Goal: Check status: Check status

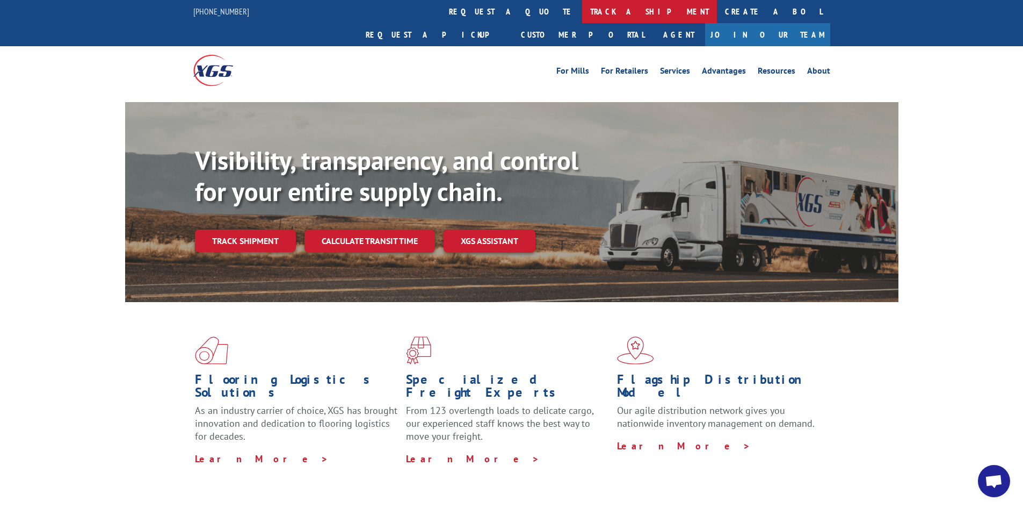
click at [582, 9] on link "track a shipment" at bounding box center [649, 11] width 135 height 23
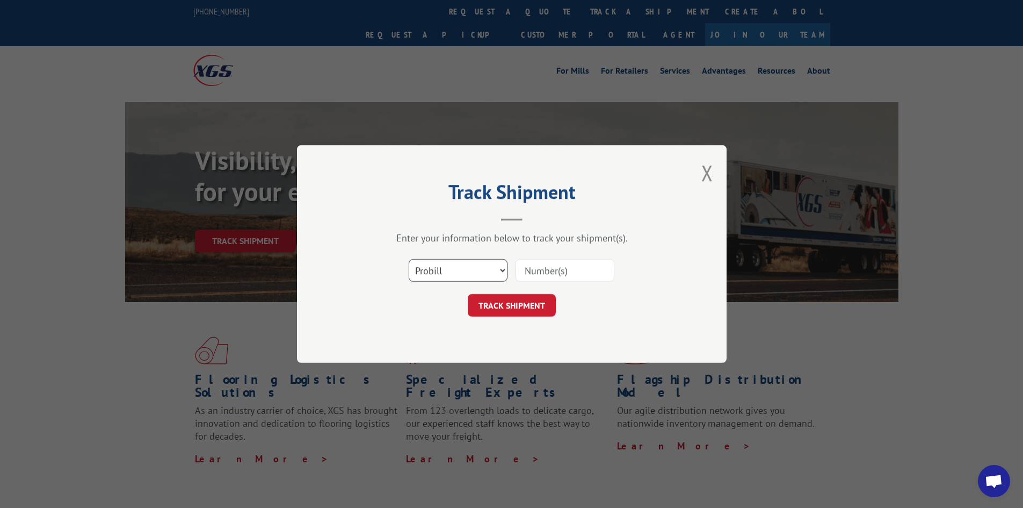
click at [440, 281] on select "Select category... Probill BOL PO" at bounding box center [458, 270] width 99 height 23
select select "po"
click at [409, 259] on select "Select category... Probill BOL PO" at bounding box center [458, 270] width 99 height 23
click at [565, 269] on input at bounding box center [565, 270] width 99 height 23
type input "fw000927"
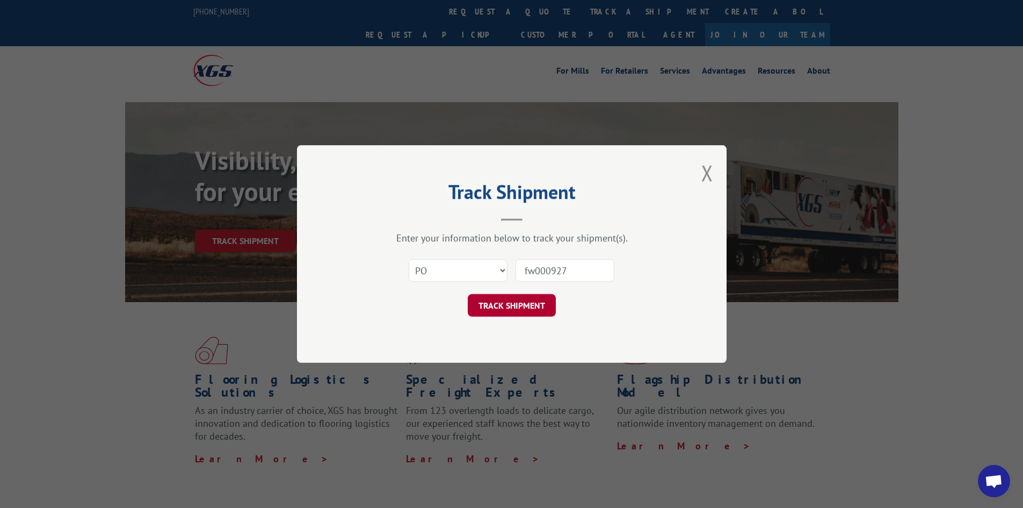
click at [509, 303] on button "TRACK SHIPMENT" at bounding box center [512, 305] width 88 height 23
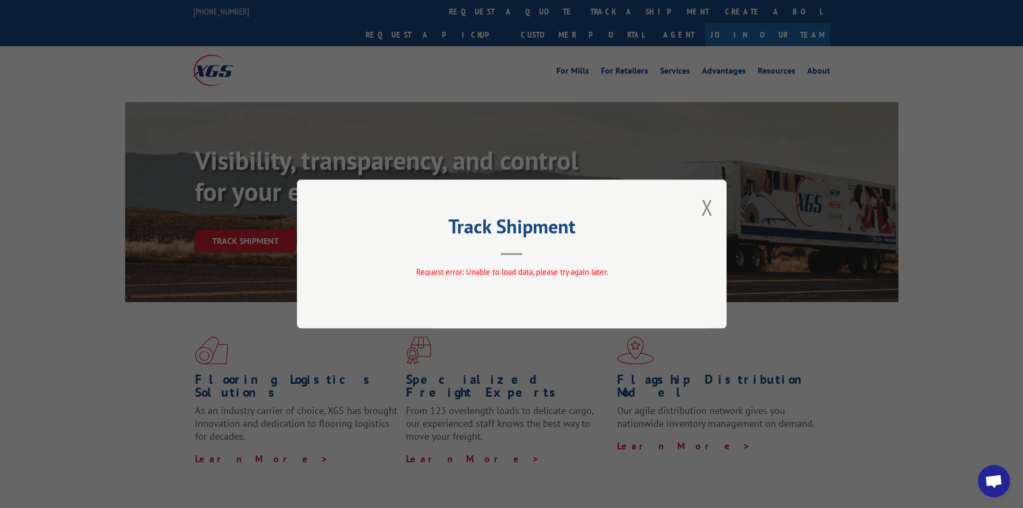
click at [556, 236] on h2 "Track Shipment" at bounding box center [512, 229] width 322 height 20
click at [711, 207] on button "Close modal" at bounding box center [707, 207] width 12 height 28
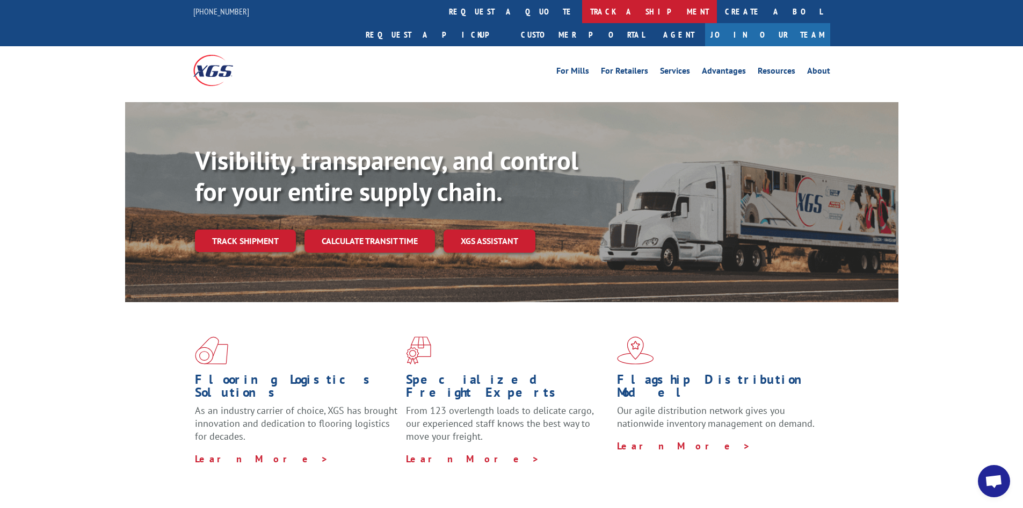
click at [582, 12] on link "track a shipment" at bounding box center [649, 11] width 135 height 23
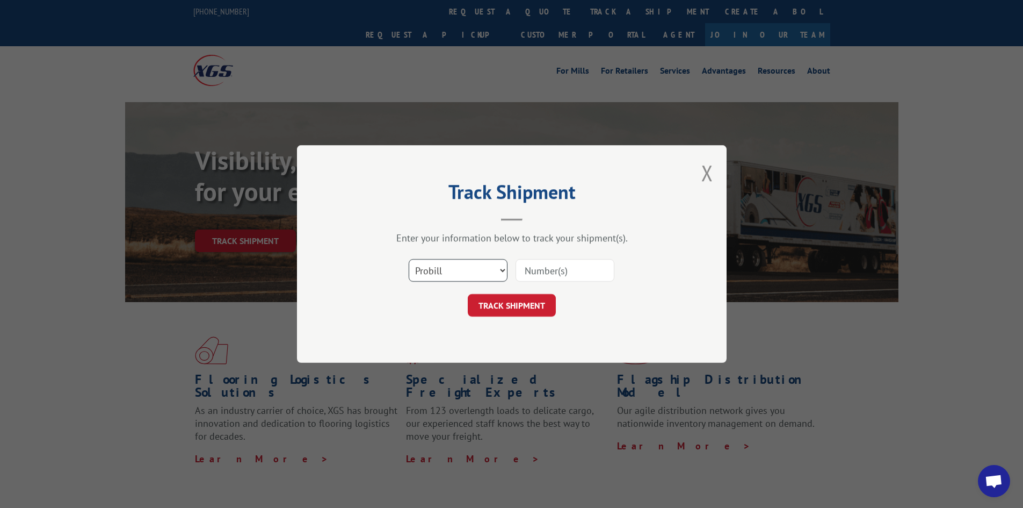
click at [456, 267] on select "Select category... Probill BOL PO" at bounding box center [458, 270] width 99 height 23
select select "po"
click at [409, 259] on select "Select category... Probill BOL PO" at bounding box center [458, 270] width 99 height 23
click at [524, 272] on input at bounding box center [565, 270] width 99 height 23
type input "fw000927"
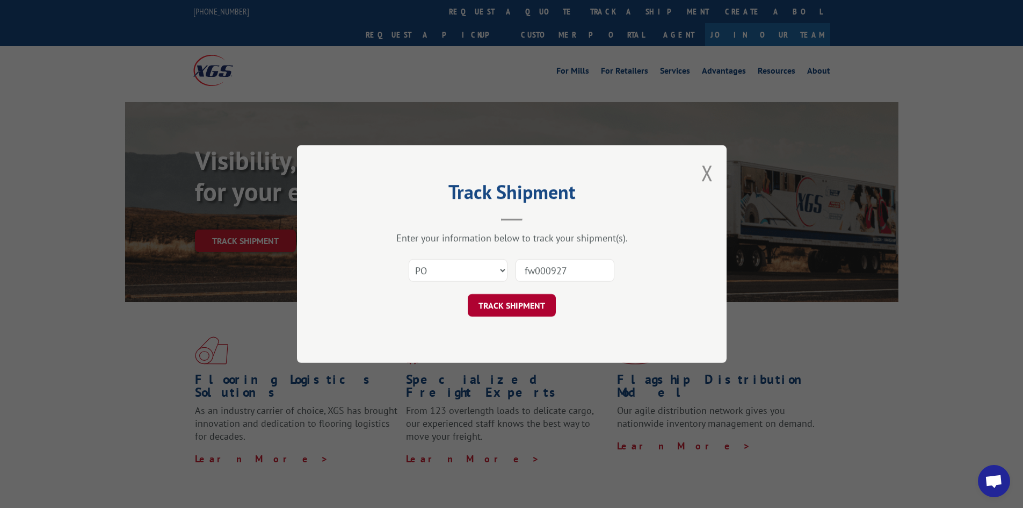
click at [538, 310] on button "TRACK SHIPMENT" at bounding box center [512, 305] width 88 height 23
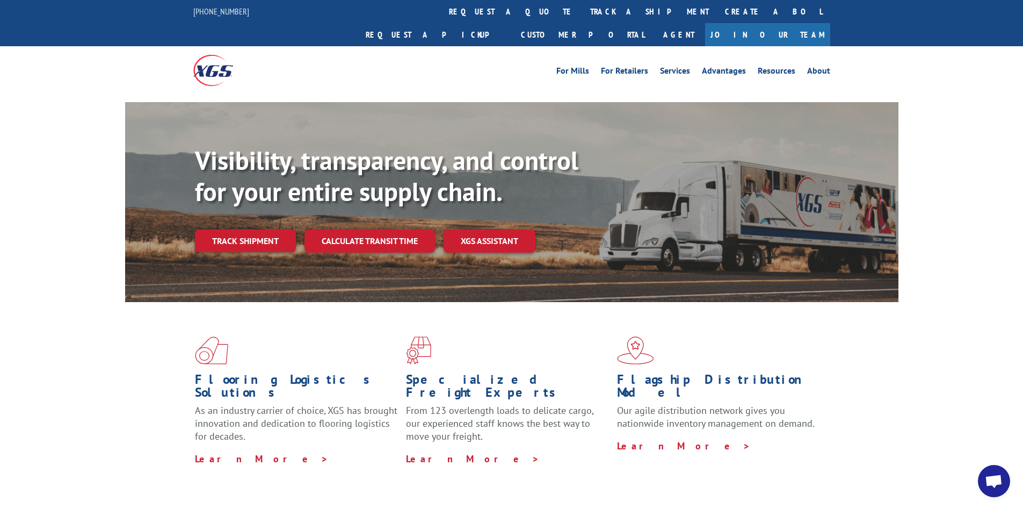
click at [582, 9] on link "track a shipment" at bounding box center [649, 11] width 135 height 23
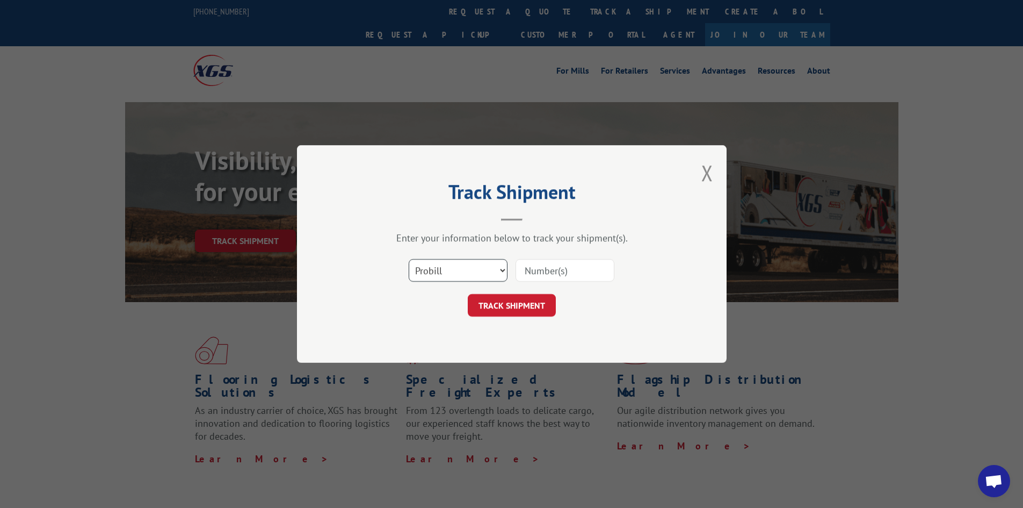
click at [426, 267] on select "Select category... Probill BOL PO" at bounding box center [458, 270] width 99 height 23
select select "po"
click at [409, 259] on select "Select category... Probill BOL PO" at bounding box center [458, 270] width 99 height 23
click at [552, 267] on input at bounding box center [565, 270] width 99 height 23
type input "fw000927"
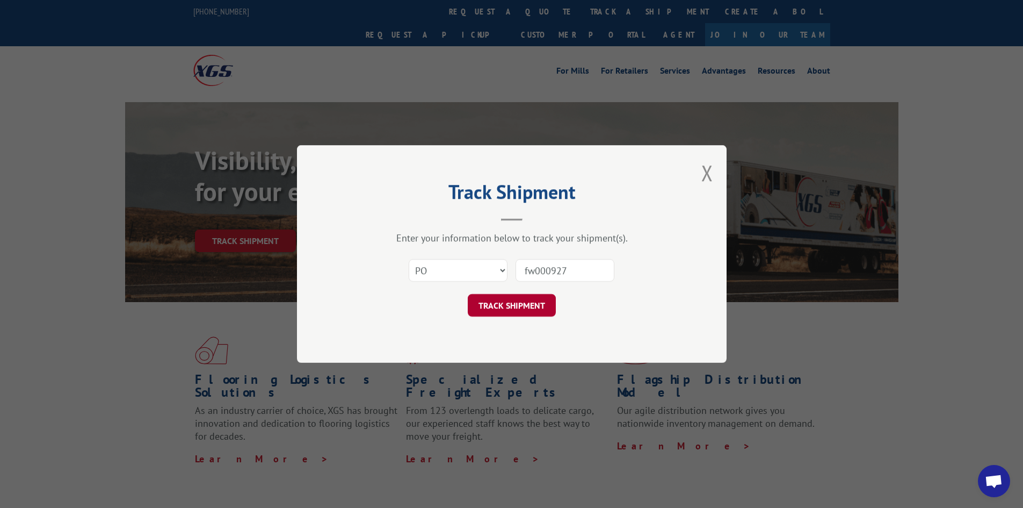
click at [535, 314] on button "TRACK SHIPMENT" at bounding box center [512, 305] width 88 height 23
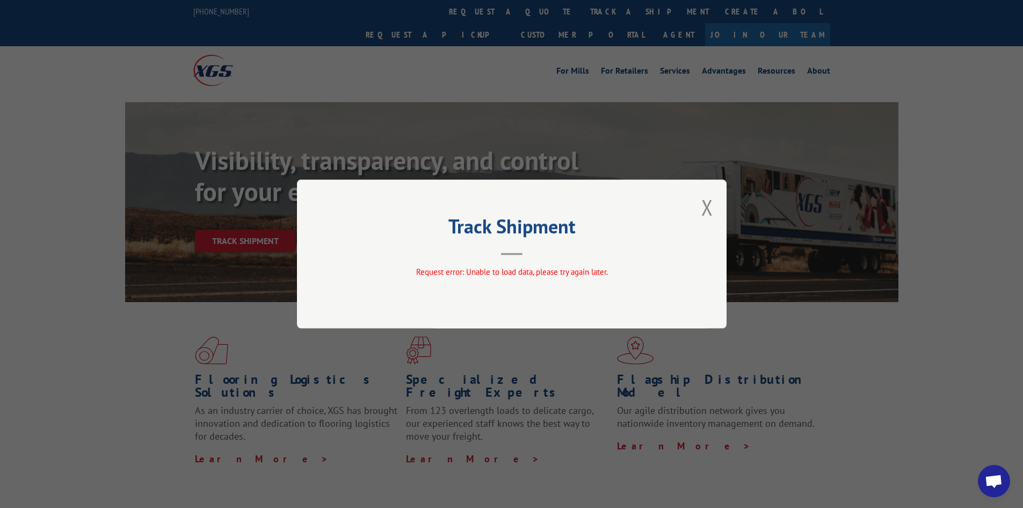
drag, startPoint x: 707, startPoint y: 200, endPoint x: 700, endPoint y: 202, distance: 7.2
click at [707, 200] on button "Close modal" at bounding box center [707, 207] width 12 height 28
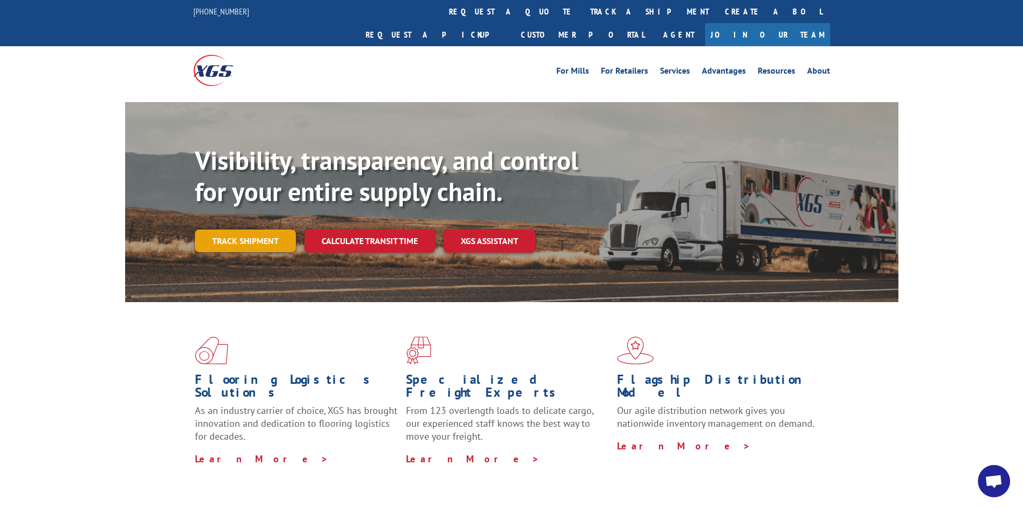
click at [230, 229] on link "Track shipment" at bounding box center [245, 240] width 101 height 23
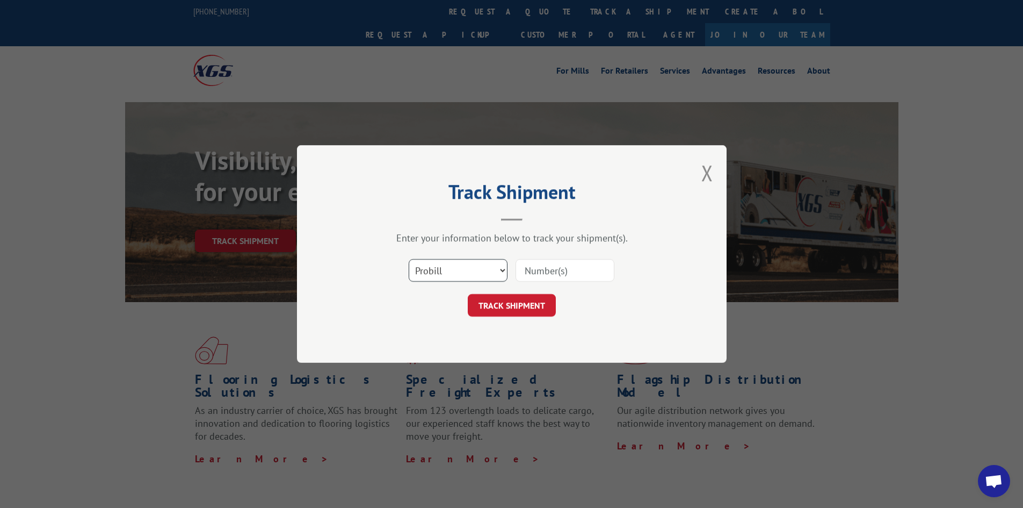
click at [461, 272] on select "Select category... Probill BOL PO" at bounding box center [458, 270] width 99 height 23
select select "po"
click at [409, 259] on select "Select category... Probill BOL PO" at bounding box center [458, 270] width 99 height 23
click at [536, 276] on input at bounding box center [565, 270] width 99 height 23
type input "fw000927"
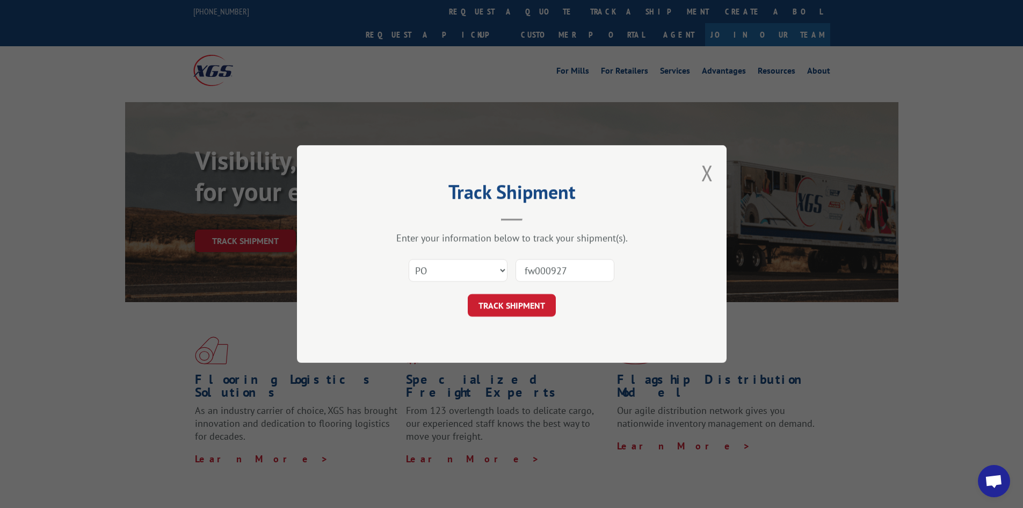
click at [523, 319] on div "Track Shipment Enter your information below to track your shipment(s). Select c…" at bounding box center [512, 254] width 430 height 218
click at [521, 305] on button "TRACK SHIPMENT" at bounding box center [512, 305] width 88 height 23
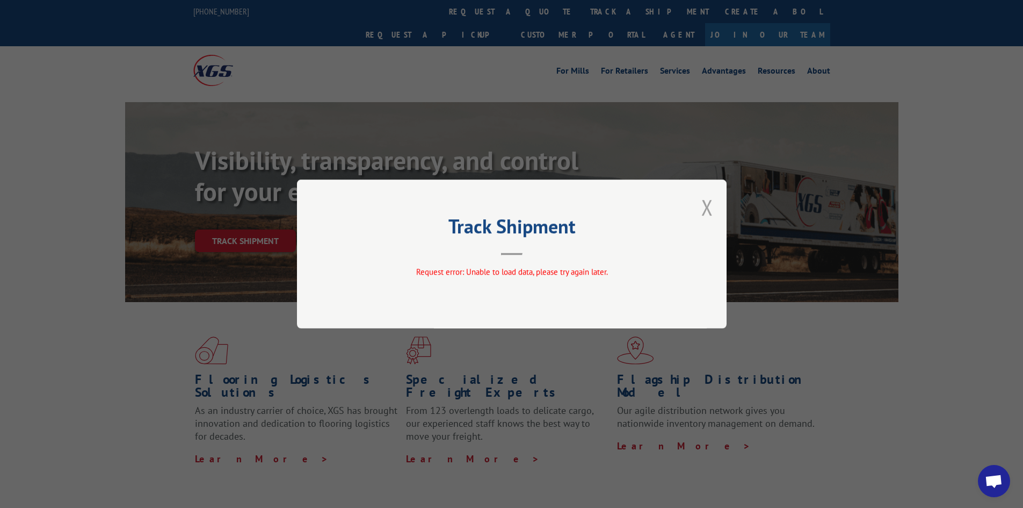
click at [708, 210] on button "Close modal" at bounding box center [707, 207] width 12 height 28
